Goal: Task Accomplishment & Management: Manage account settings

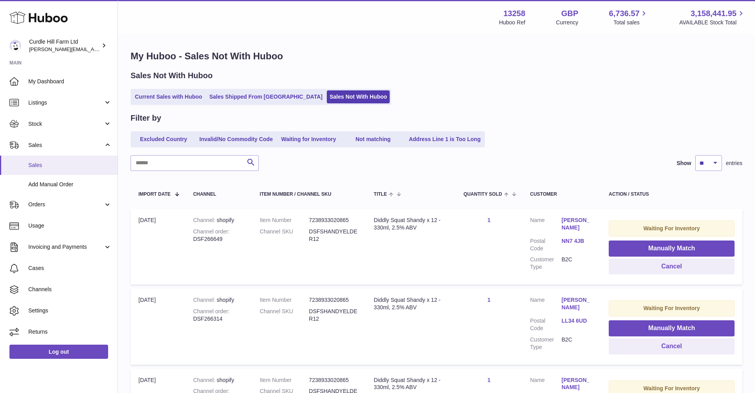
click at [63, 168] on link "Sales" at bounding box center [59, 165] width 118 height 19
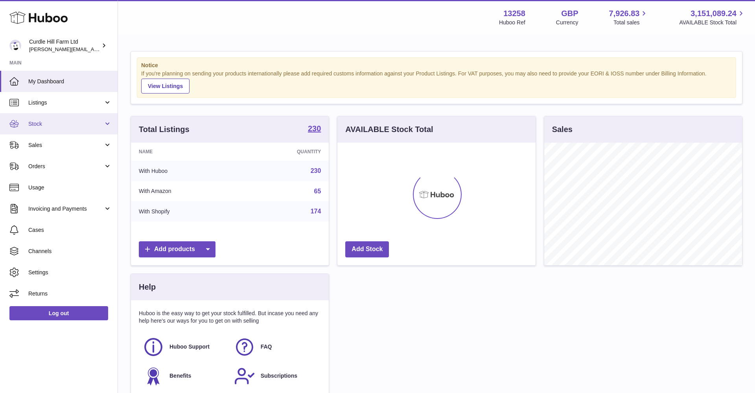
scroll to position [123, 198]
drag, startPoint x: 57, startPoint y: 140, endPoint x: 52, endPoint y: 158, distance: 18.2
click at [56, 140] on link "Sales" at bounding box center [59, 144] width 118 height 21
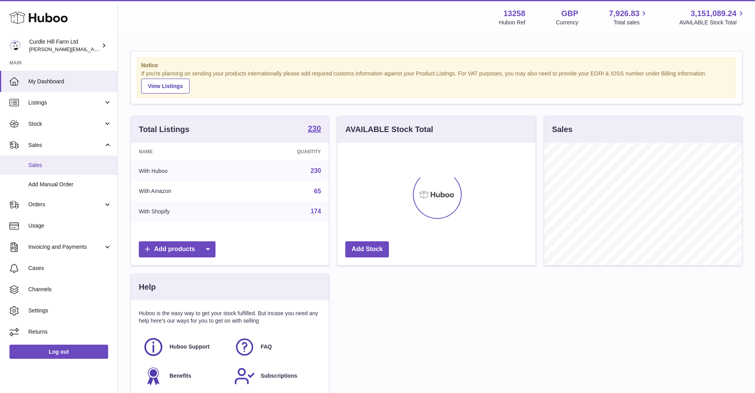
click at [52, 162] on span "Sales" at bounding box center [69, 165] width 83 height 7
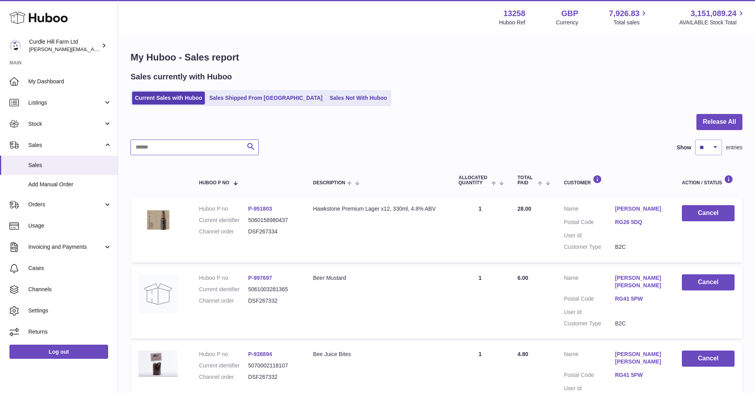
click at [165, 140] on input "text" at bounding box center [195, 148] width 128 height 16
paste input "*********"
type input "*********"
click at [69, 204] on span "Orders" at bounding box center [65, 204] width 75 height 7
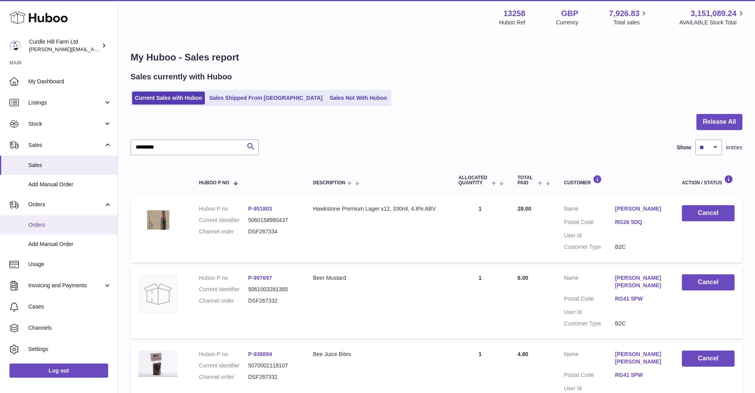
click at [62, 215] on link "Orders" at bounding box center [59, 224] width 118 height 19
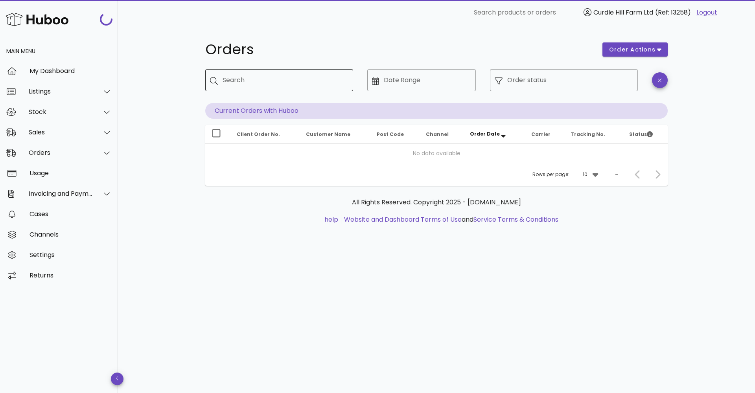
click at [244, 74] on div "Search" at bounding box center [285, 80] width 124 height 22
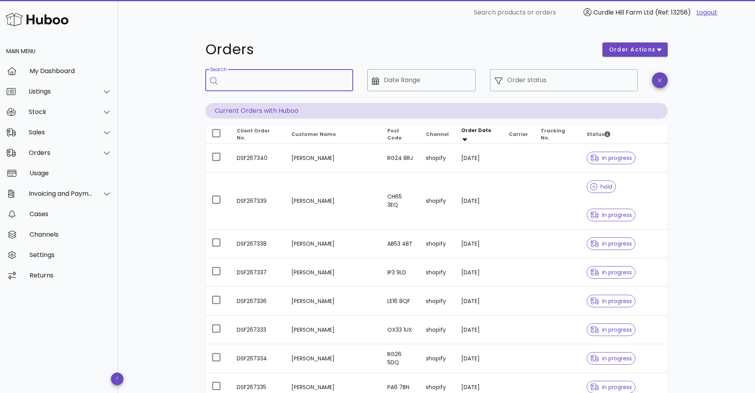
paste input "*********"
type input "*********"
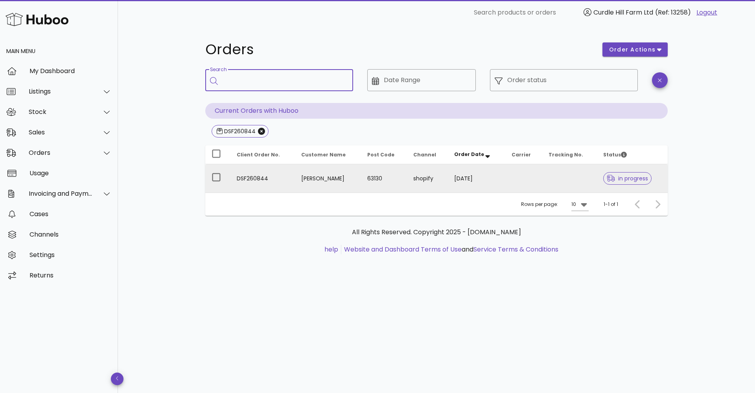
click at [528, 167] on td at bounding box center [523, 178] width 37 height 28
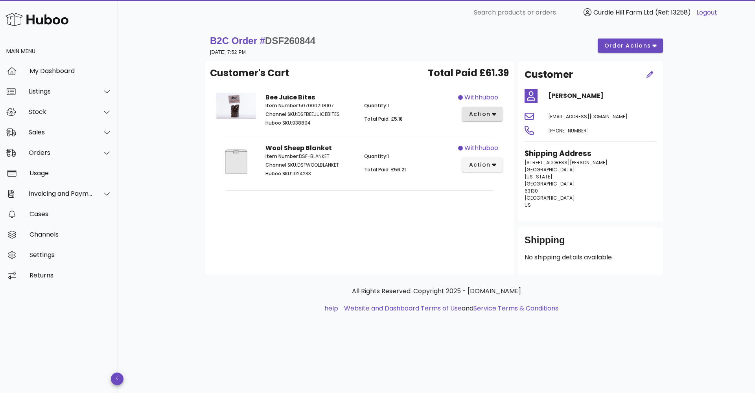
drag, startPoint x: 503, startPoint y: 104, endPoint x: 496, endPoint y: 111, distance: 9.7
click at [503, 105] on div "withhuboo action" at bounding box center [482, 111] width 49 height 46
click at [495, 112] on icon "button" at bounding box center [494, 113] width 4 height 7
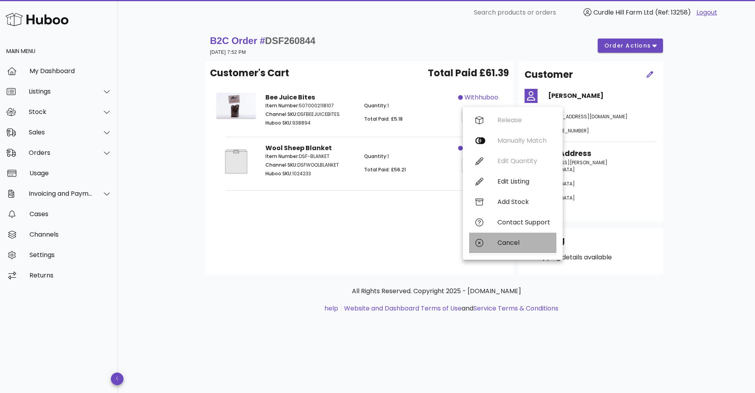
click at [495, 243] on div "Cancel" at bounding box center [512, 243] width 87 height 20
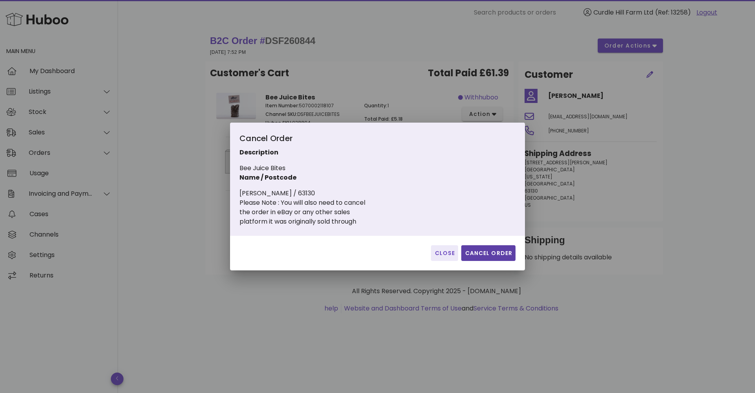
click at [486, 258] on button "Cancel Order" at bounding box center [488, 253] width 54 height 16
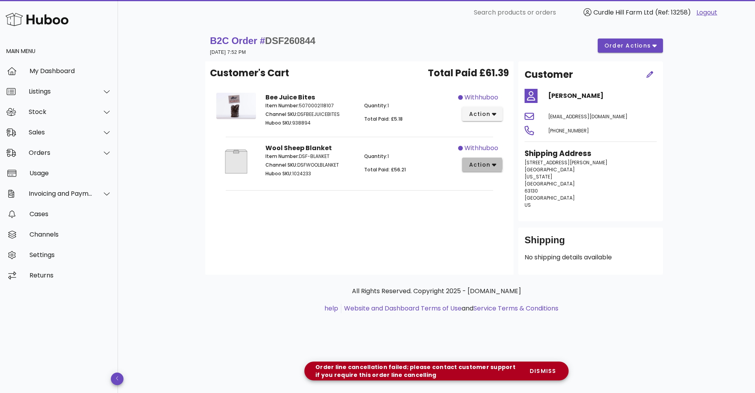
drag, startPoint x: 485, startPoint y: 160, endPoint x: 324, endPoint y: 263, distance: 190.4
click at [485, 161] on span "action" at bounding box center [479, 165] width 22 height 8
